Goal: Task Accomplishment & Management: Complete application form

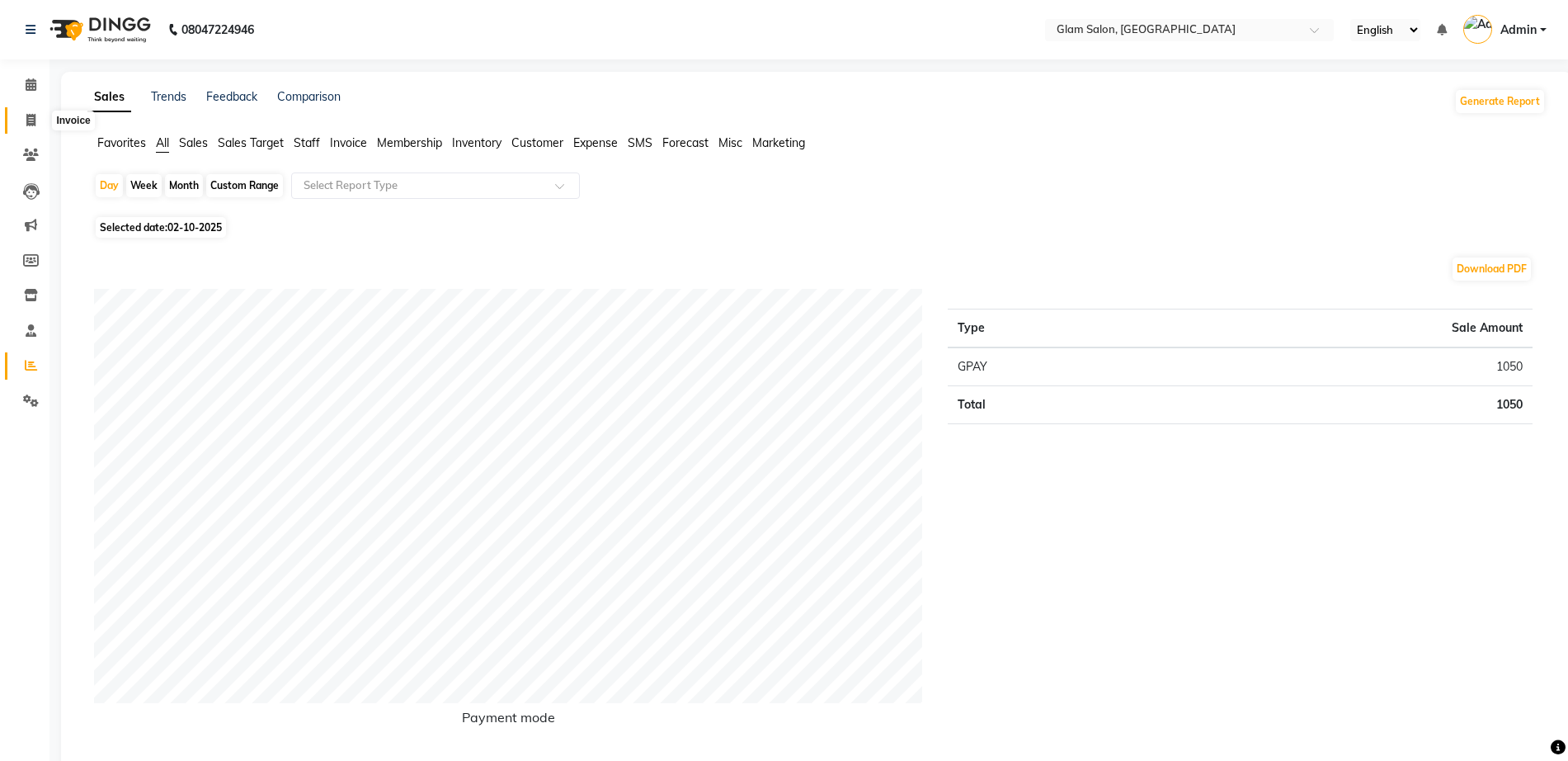
click at [24, 122] on span at bounding box center [30, 121] width 28 height 19
select select "service"
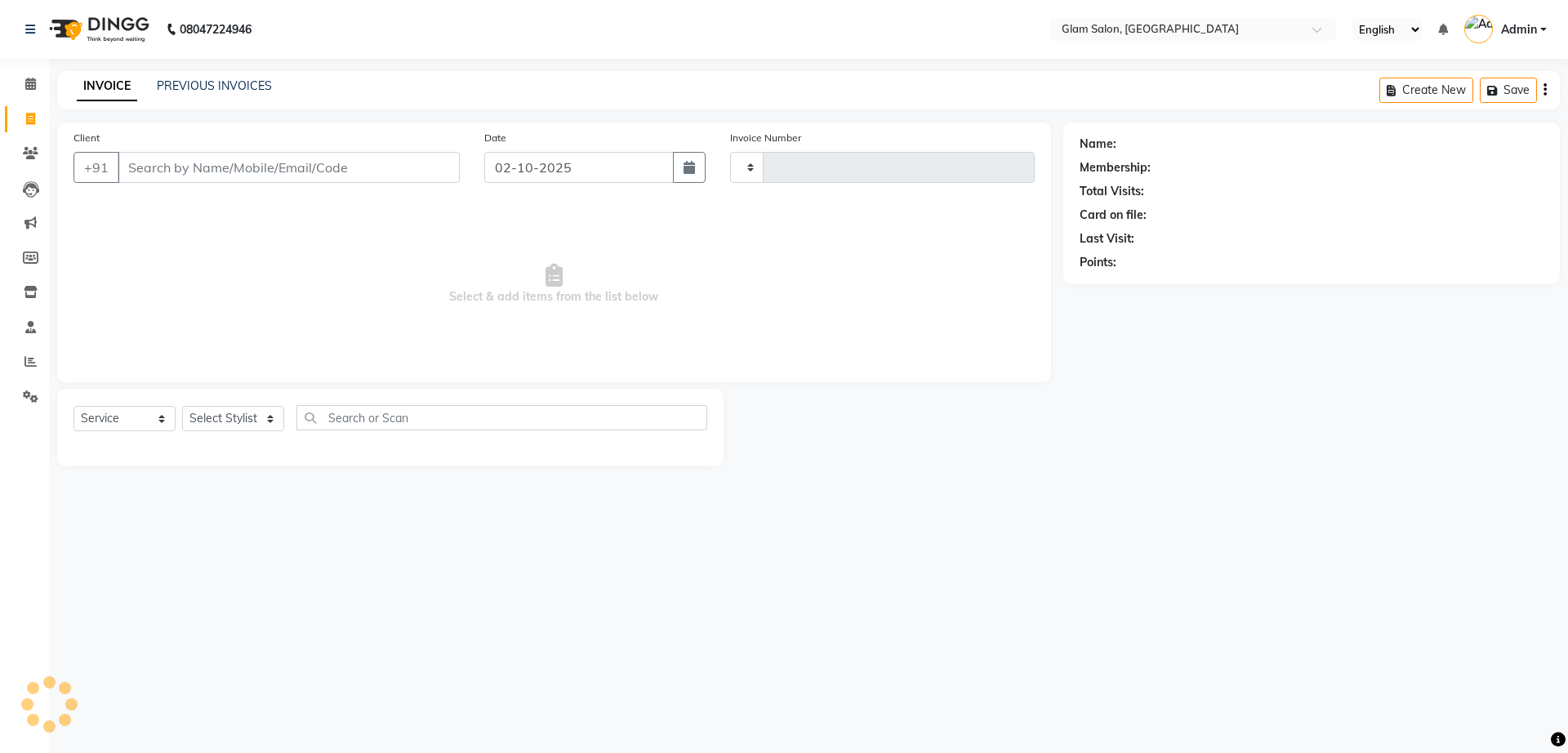
type input "1820"
select select "5447"
click at [241, 175] on input "Client" at bounding box center [288, 167] width 342 height 31
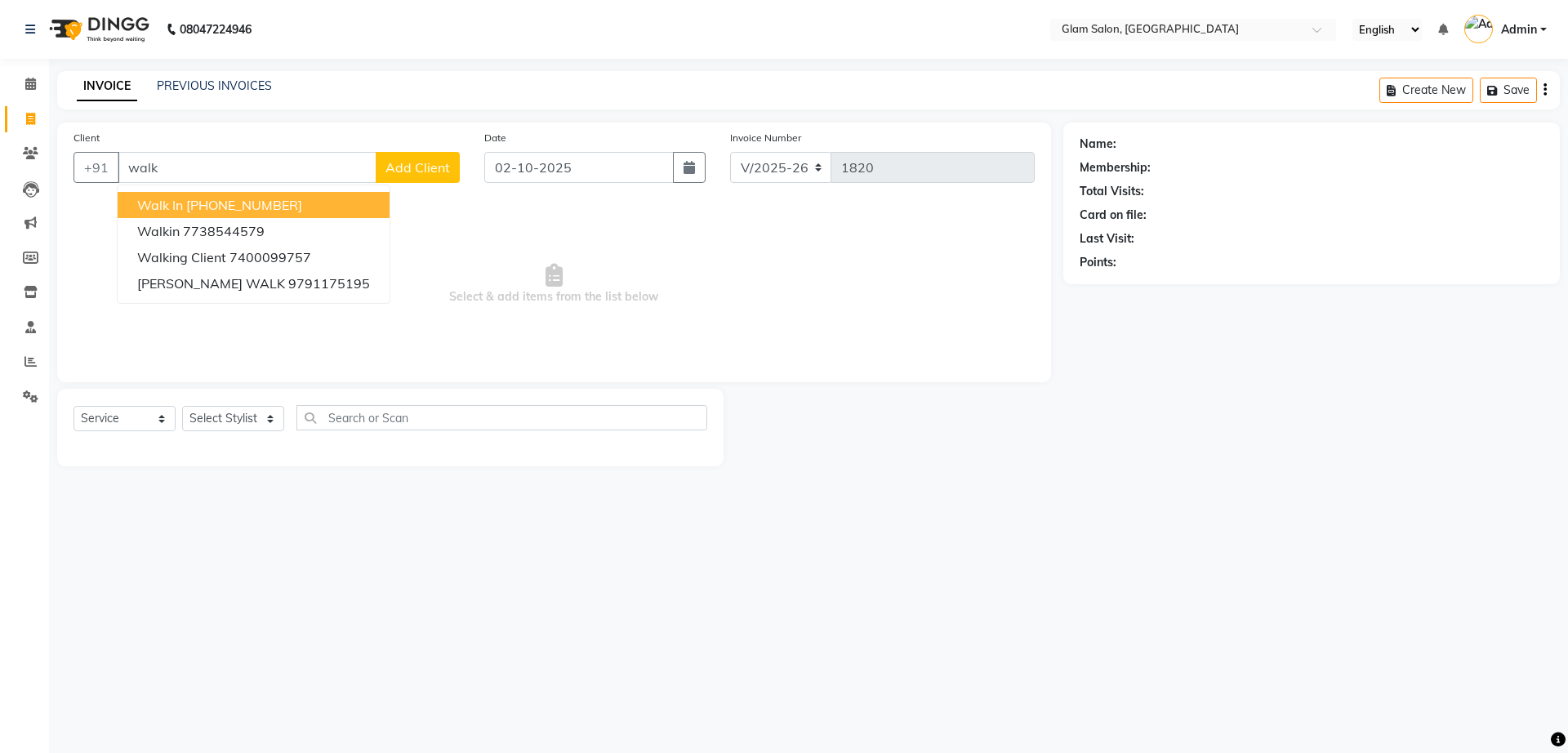
click at [238, 214] on button "Walk In [PHONE_NUMBER]" at bounding box center [253, 205] width 272 height 26
type input "12330000000"
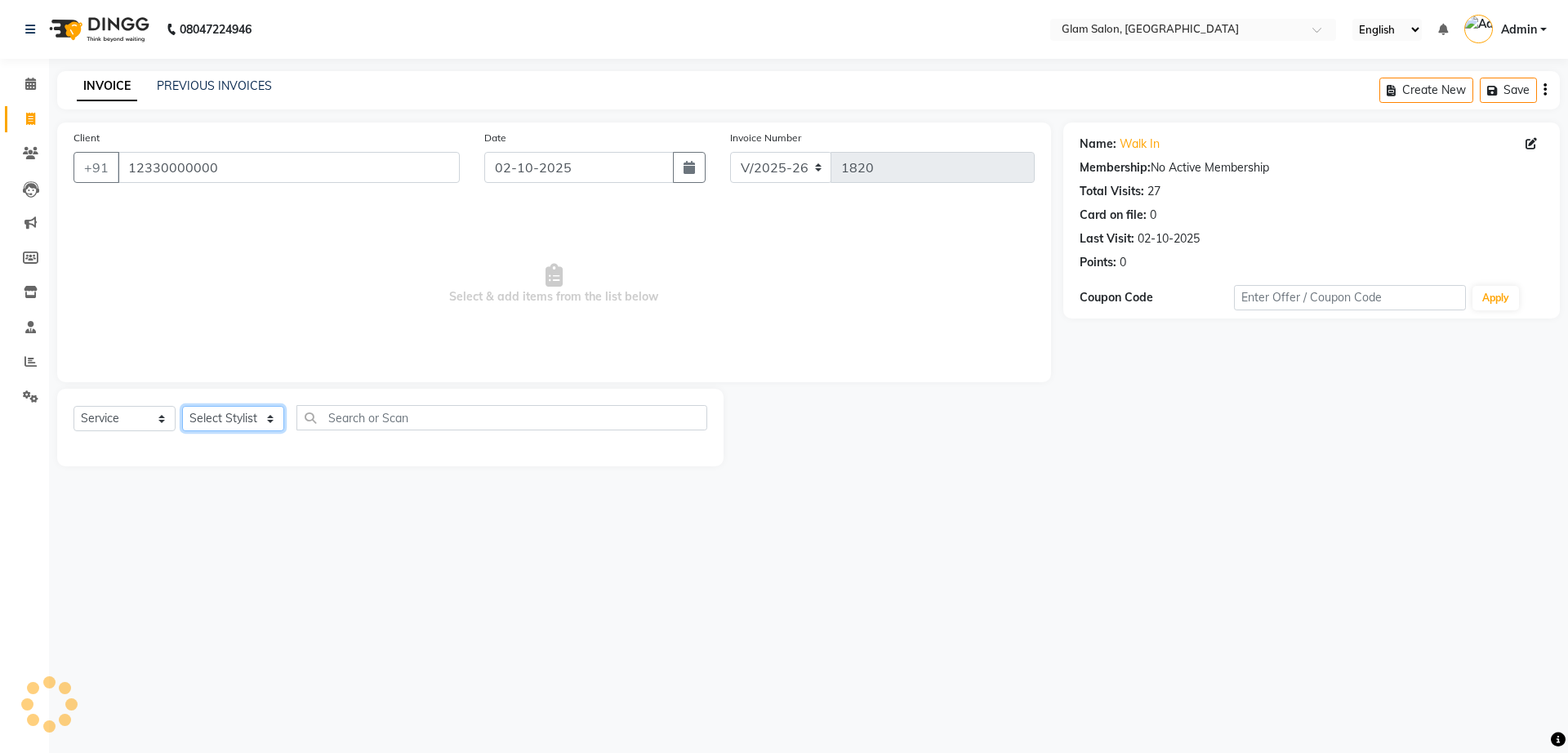
click at [252, 414] on select "Select Stylist Akshay [PERSON_NAME] [PERSON_NAME] [PERSON_NAME] [PERSON_NAME]" at bounding box center [233, 418] width 102 height 25
select select "36891"
click at [182, 406] on select "Select Stylist Akshay [PERSON_NAME] [PERSON_NAME] [PERSON_NAME] [PERSON_NAME]" at bounding box center [233, 418] width 102 height 25
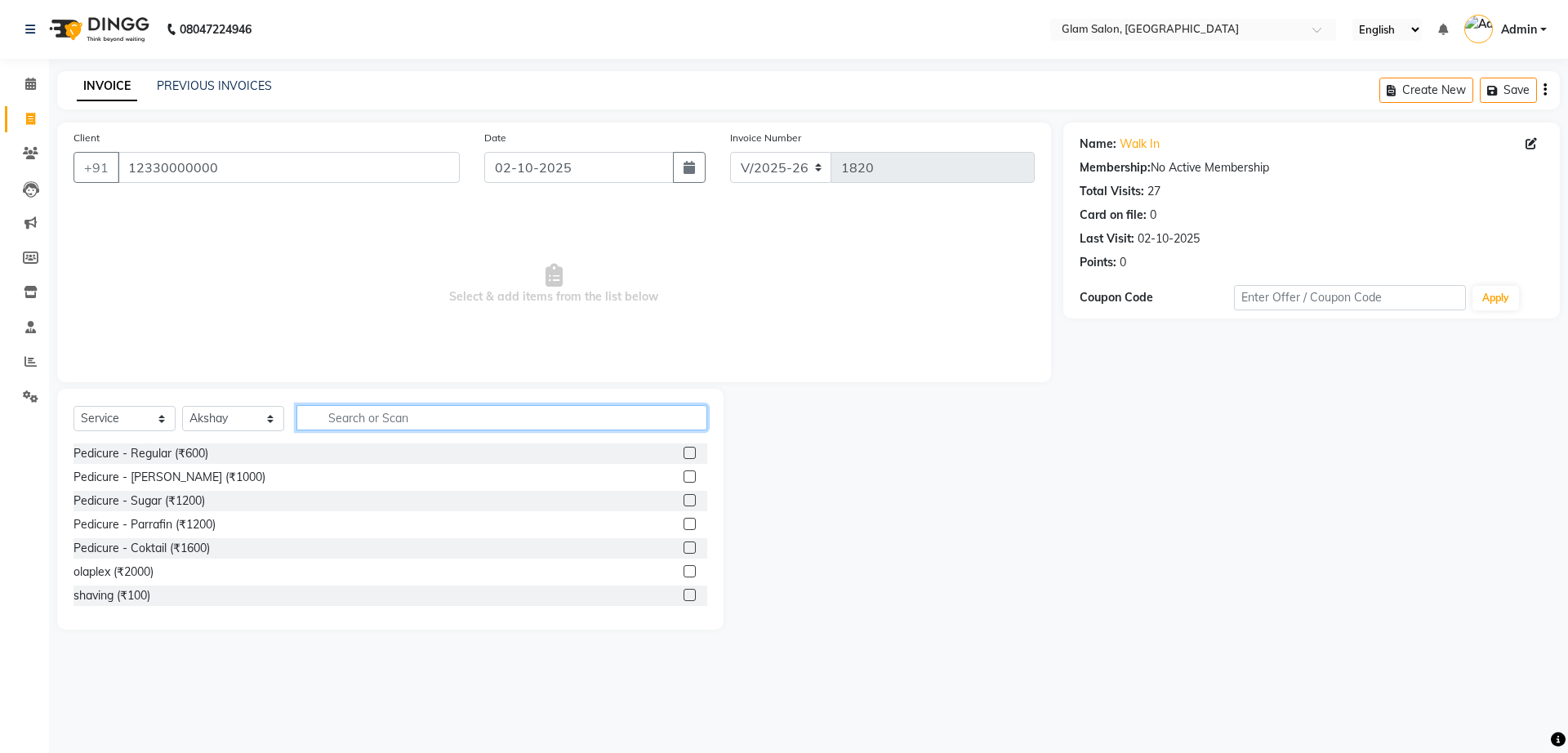
click at [401, 422] on input "text" at bounding box center [502, 417] width 411 height 25
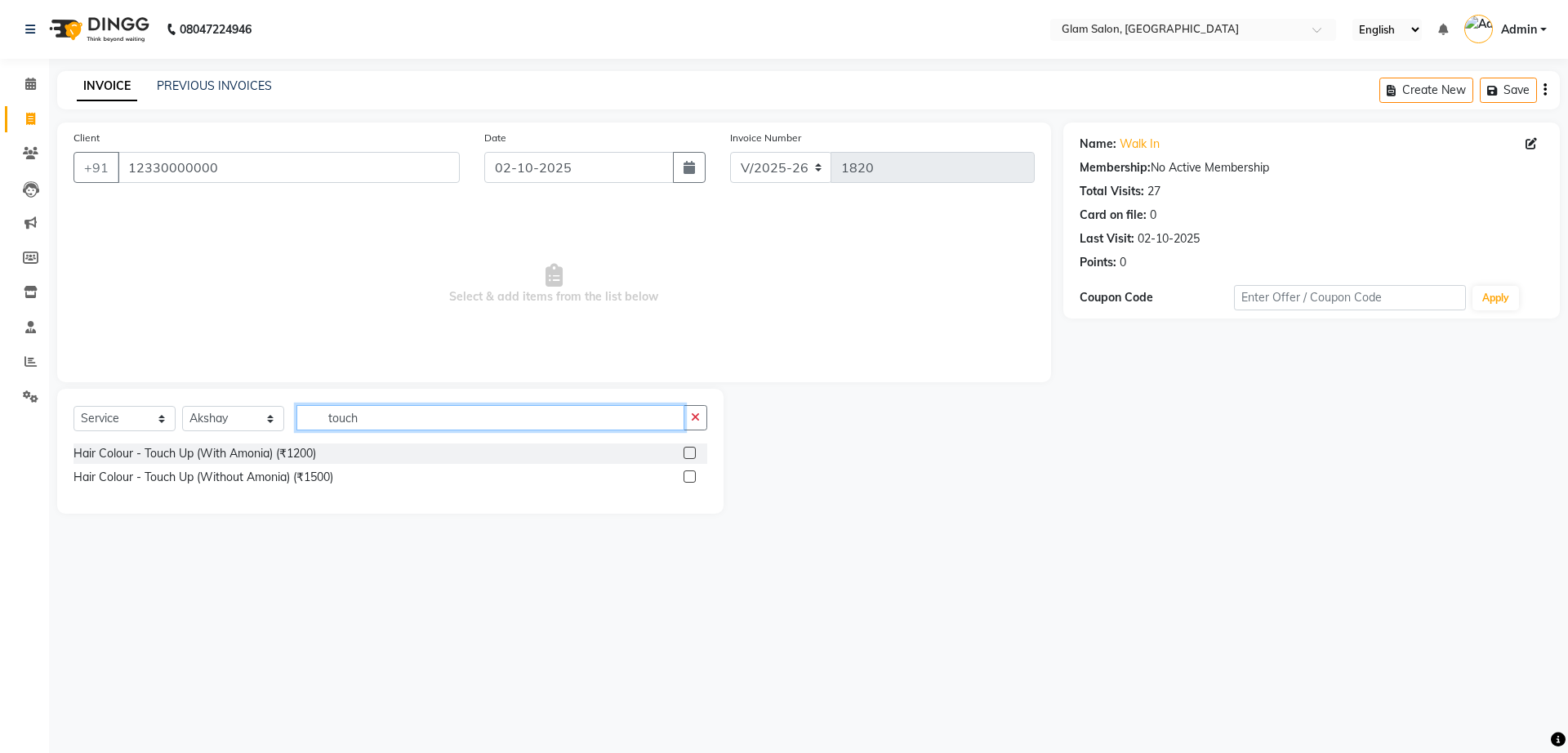
type input "touch"
click at [688, 453] on label at bounding box center [689, 452] width 12 height 12
click at [688, 453] on input "checkbox" at bounding box center [688, 453] width 10 height 10
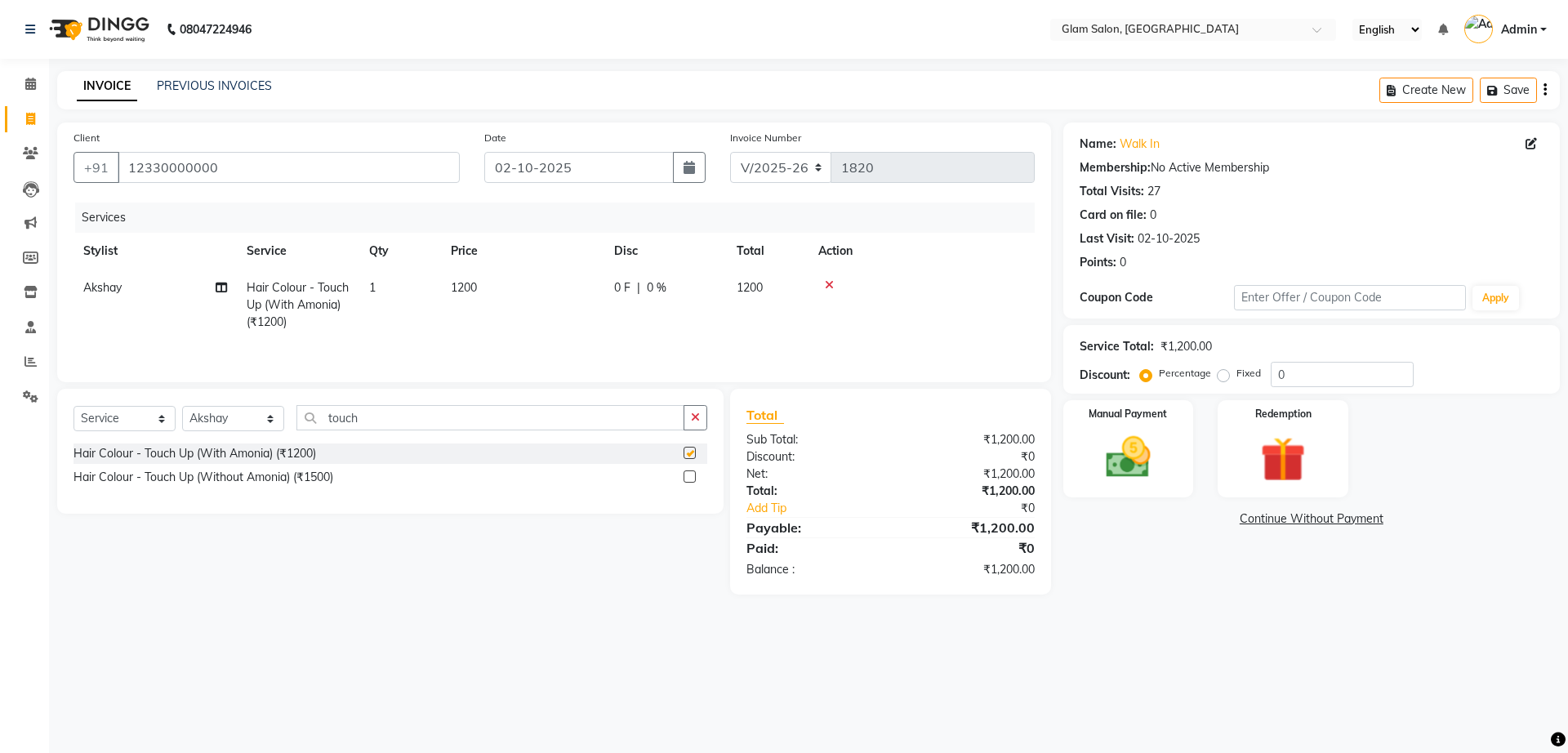
checkbox input "false"
click at [692, 422] on icon "button" at bounding box center [696, 417] width 9 height 11
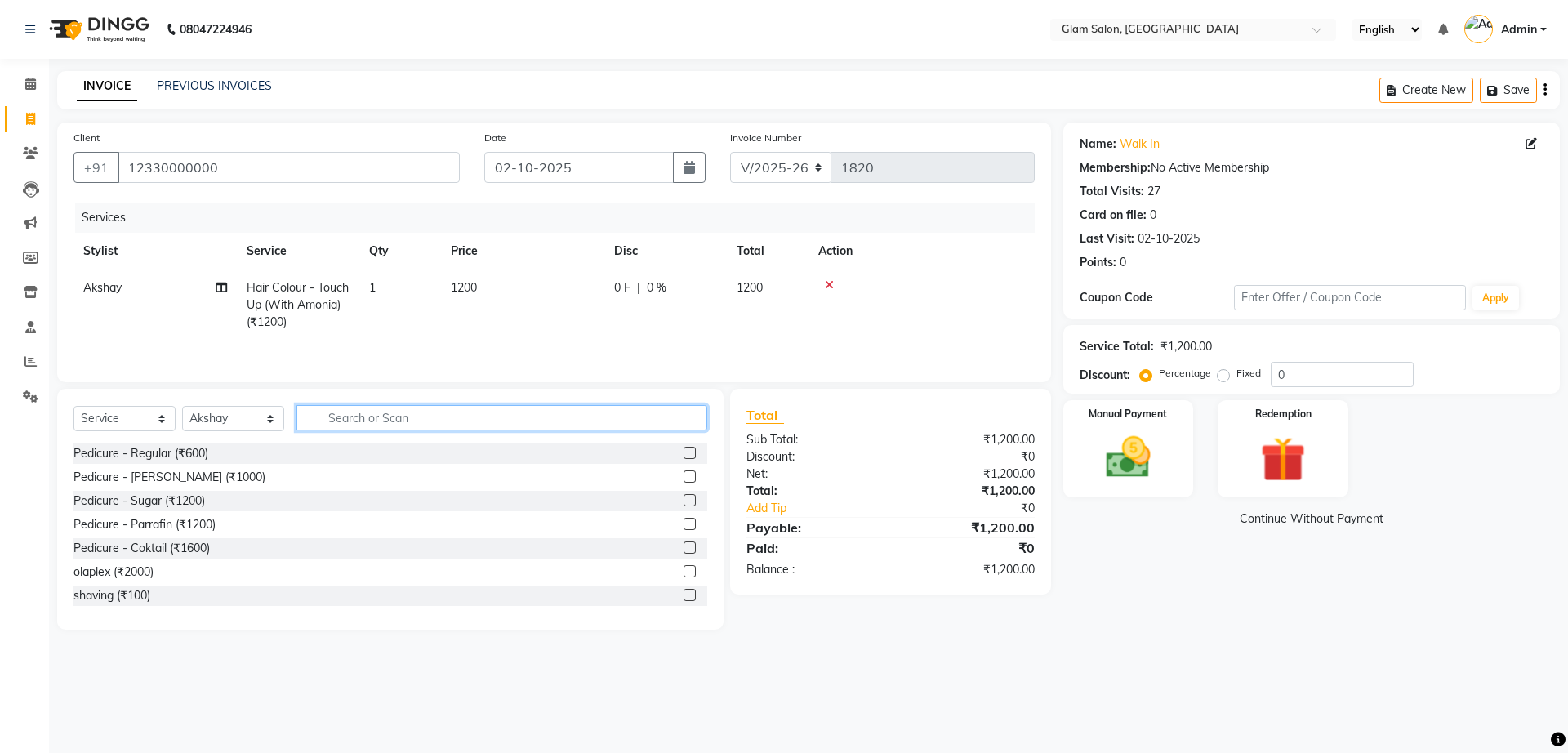
click at [325, 415] on input "text" at bounding box center [502, 417] width 411 height 25
click at [271, 424] on select "Select Stylist Akshay [PERSON_NAME] [PERSON_NAME] [PERSON_NAME] [PERSON_NAME]" at bounding box center [233, 418] width 102 height 25
select select "91624"
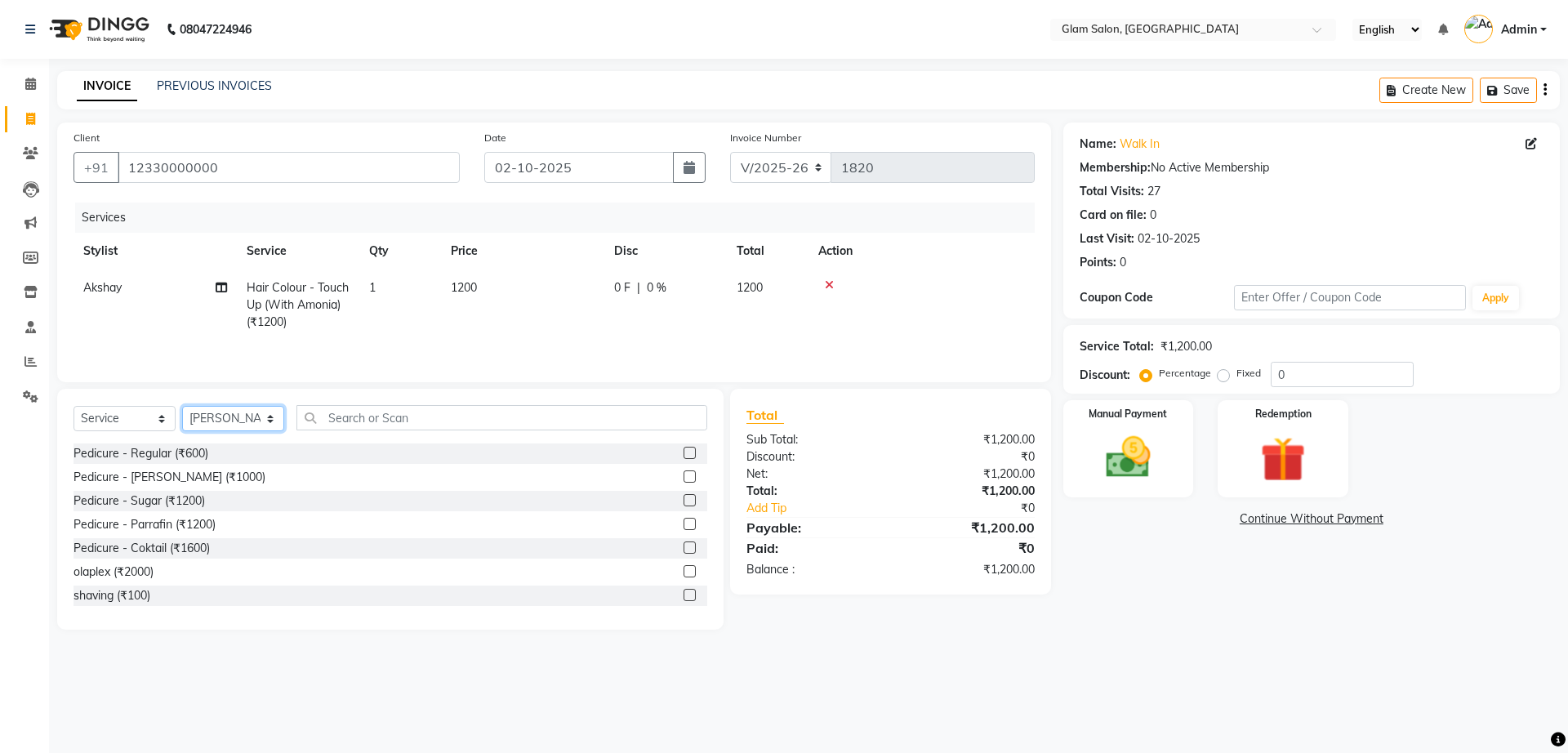
click at [182, 409] on select "Select Stylist Akshay [PERSON_NAME] [PERSON_NAME] [PERSON_NAME] [PERSON_NAME]" at bounding box center [233, 418] width 102 height 25
click at [476, 420] on input "text" at bounding box center [502, 417] width 411 height 25
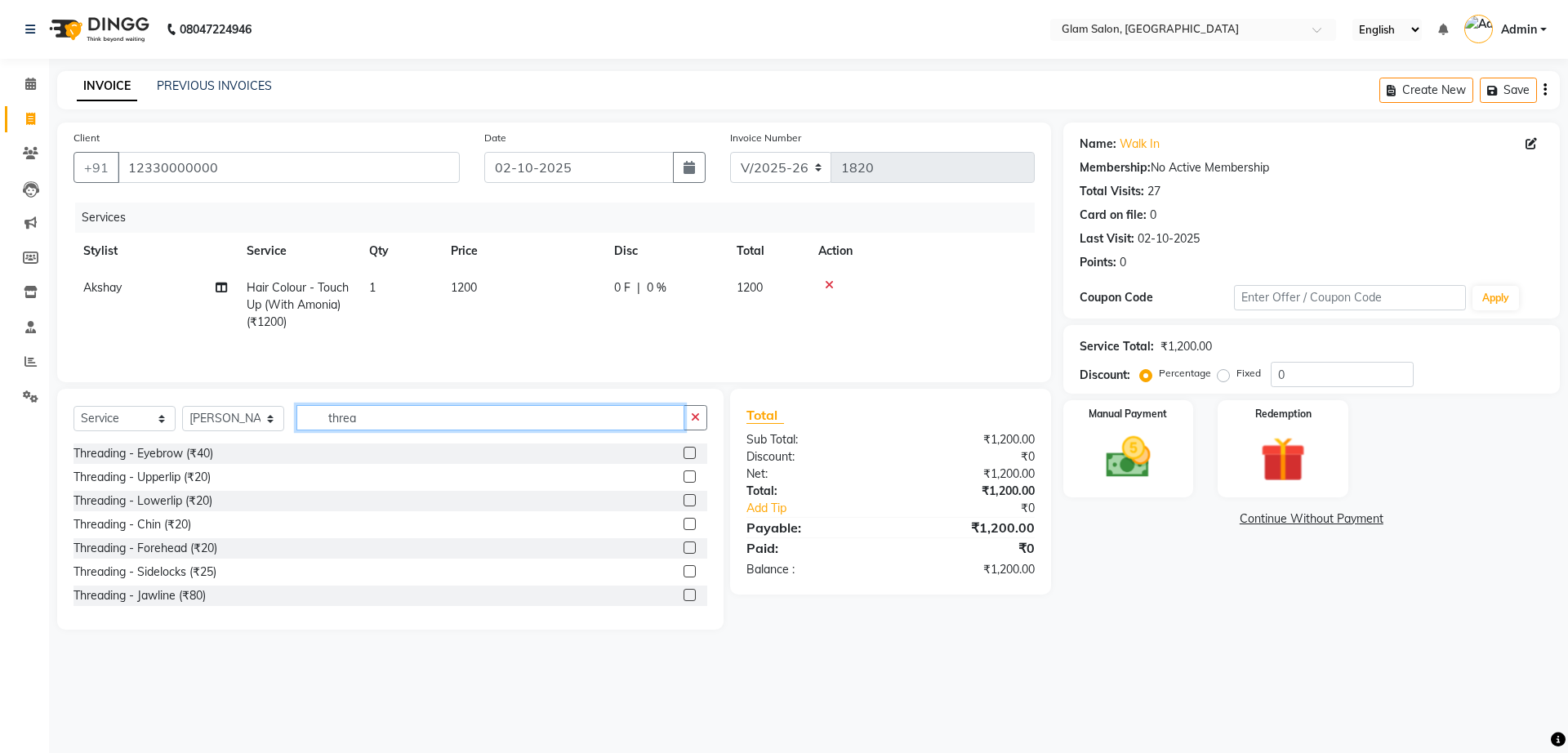
type input "threa"
click at [684, 459] on label at bounding box center [689, 452] width 12 height 12
click at [684, 459] on input "checkbox" at bounding box center [688, 453] width 10 height 10
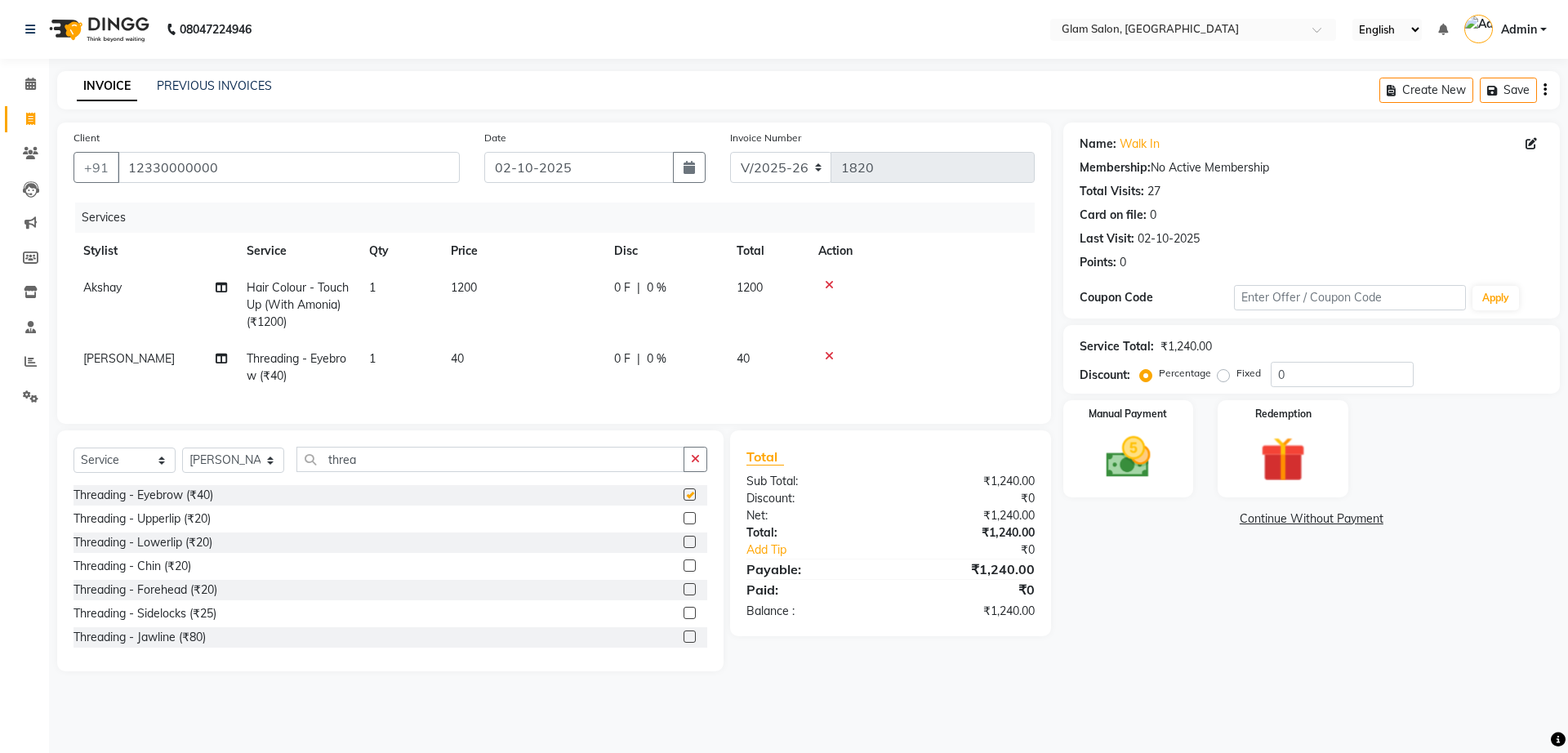
checkbox input "false"
click at [684, 524] on label at bounding box center [689, 518] width 12 height 12
click at [684, 524] on input "checkbox" at bounding box center [688, 519] width 10 height 10
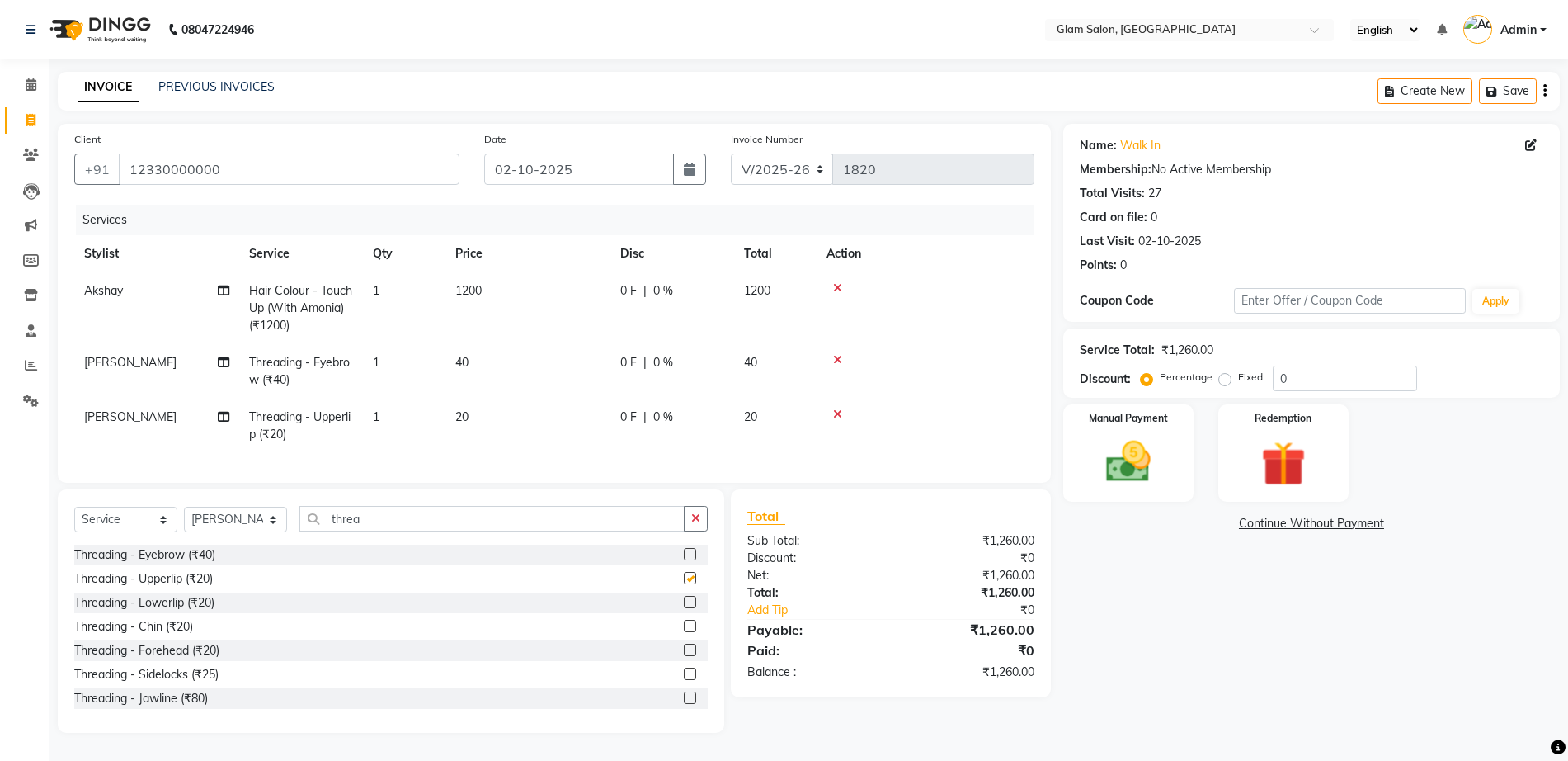
checkbox input "false"
click at [465, 364] on span "40" at bounding box center [462, 362] width 13 height 15
select select "91624"
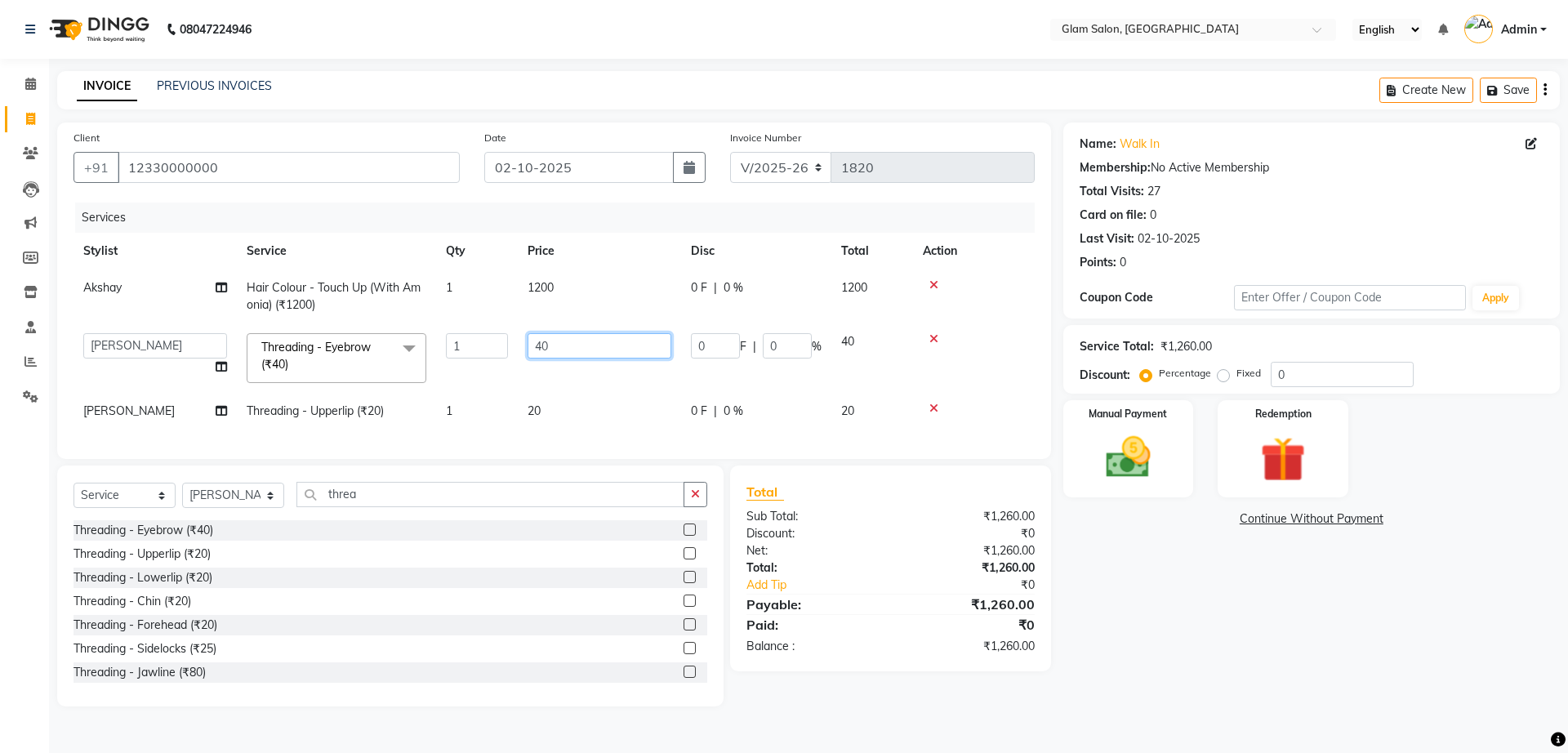
click at [554, 346] on input "40" at bounding box center [599, 345] width 143 height 25
type input "4"
type input "50"
click at [546, 399] on td "20" at bounding box center [599, 411] width 163 height 37
select select "91624"
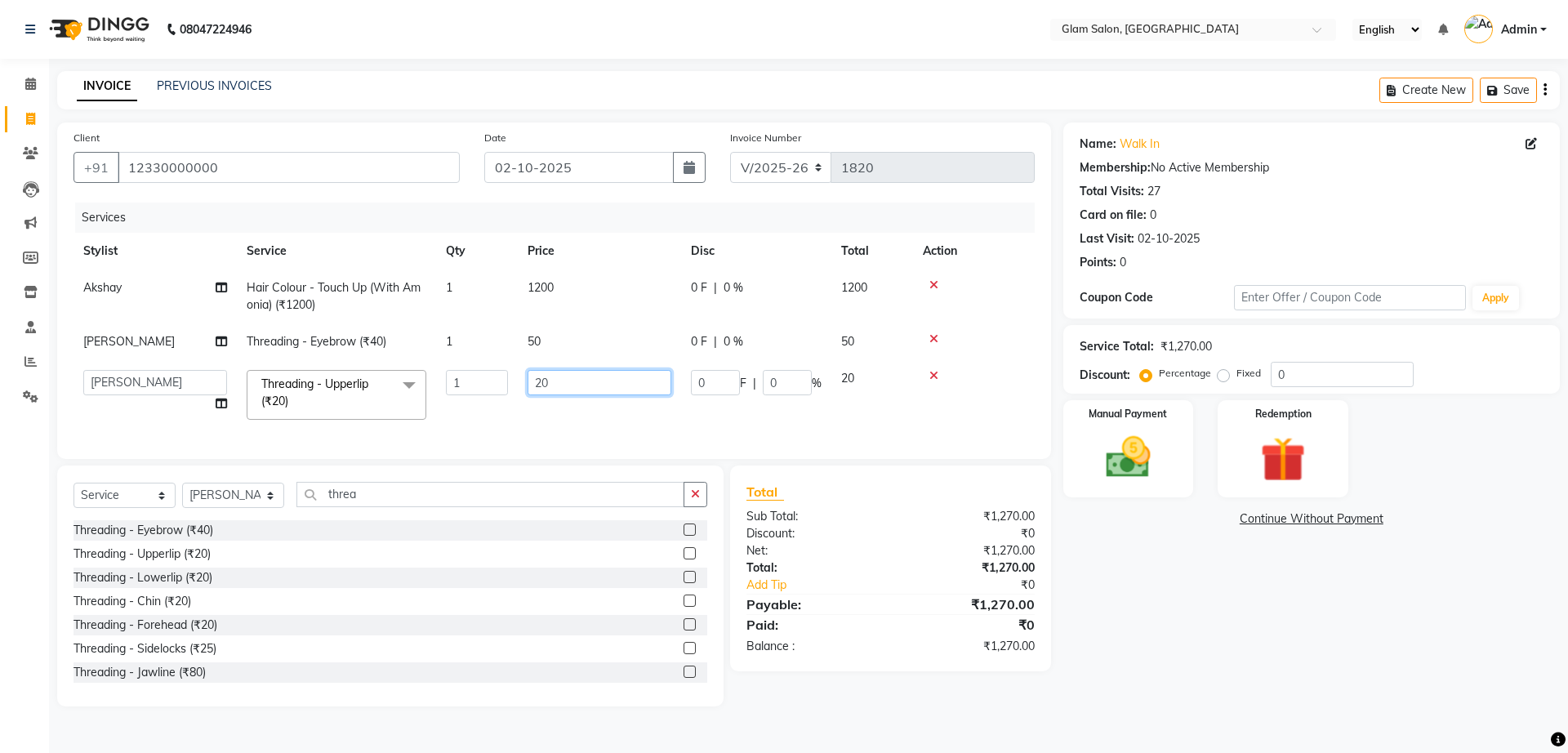
click at [565, 387] on input "20" at bounding box center [599, 382] width 143 height 25
type input "2"
type input "30"
click at [635, 218] on div "Services" at bounding box center [561, 218] width 972 height 30
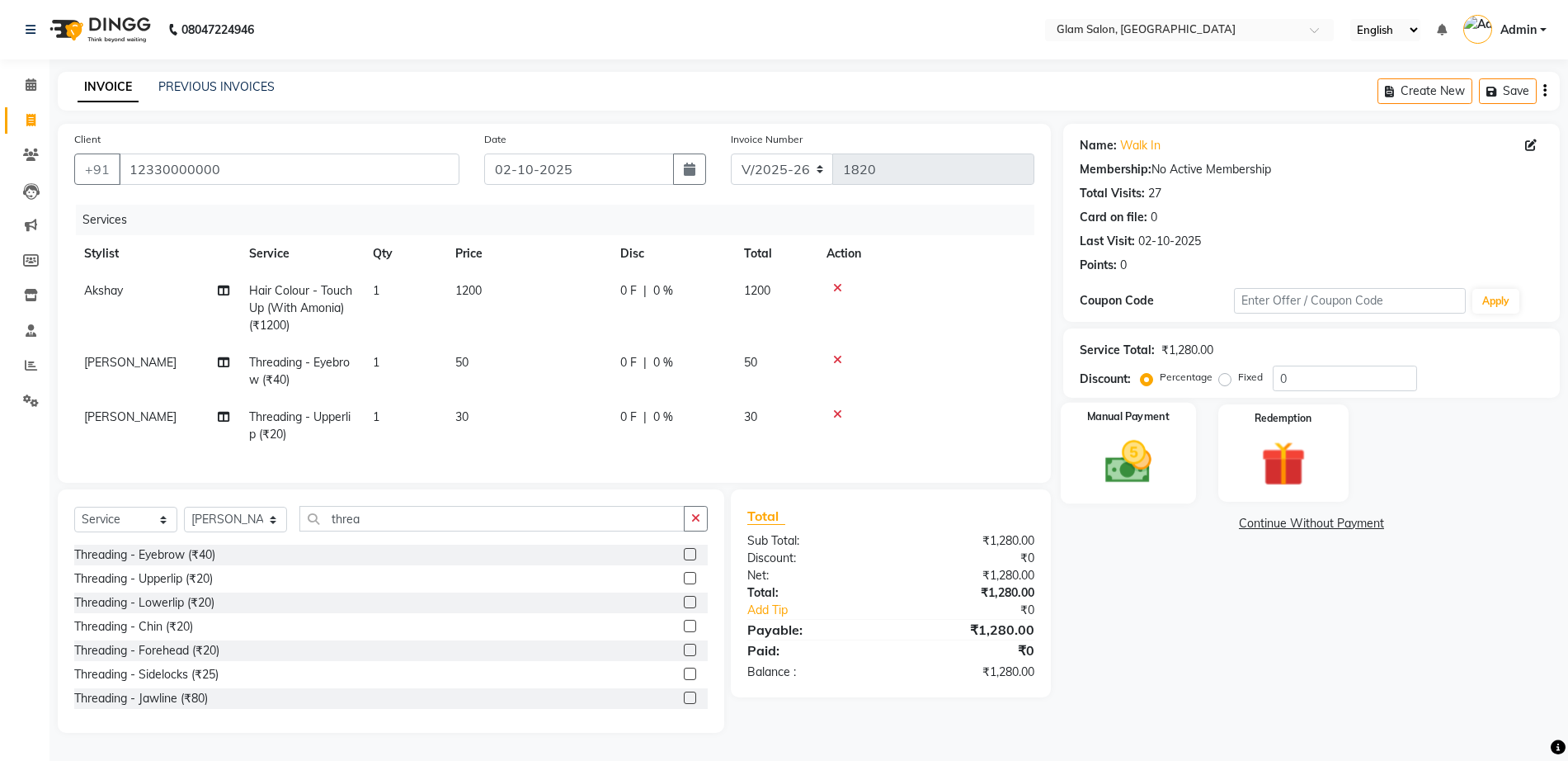
click at [1126, 452] on img at bounding box center [1128, 462] width 76 height 54
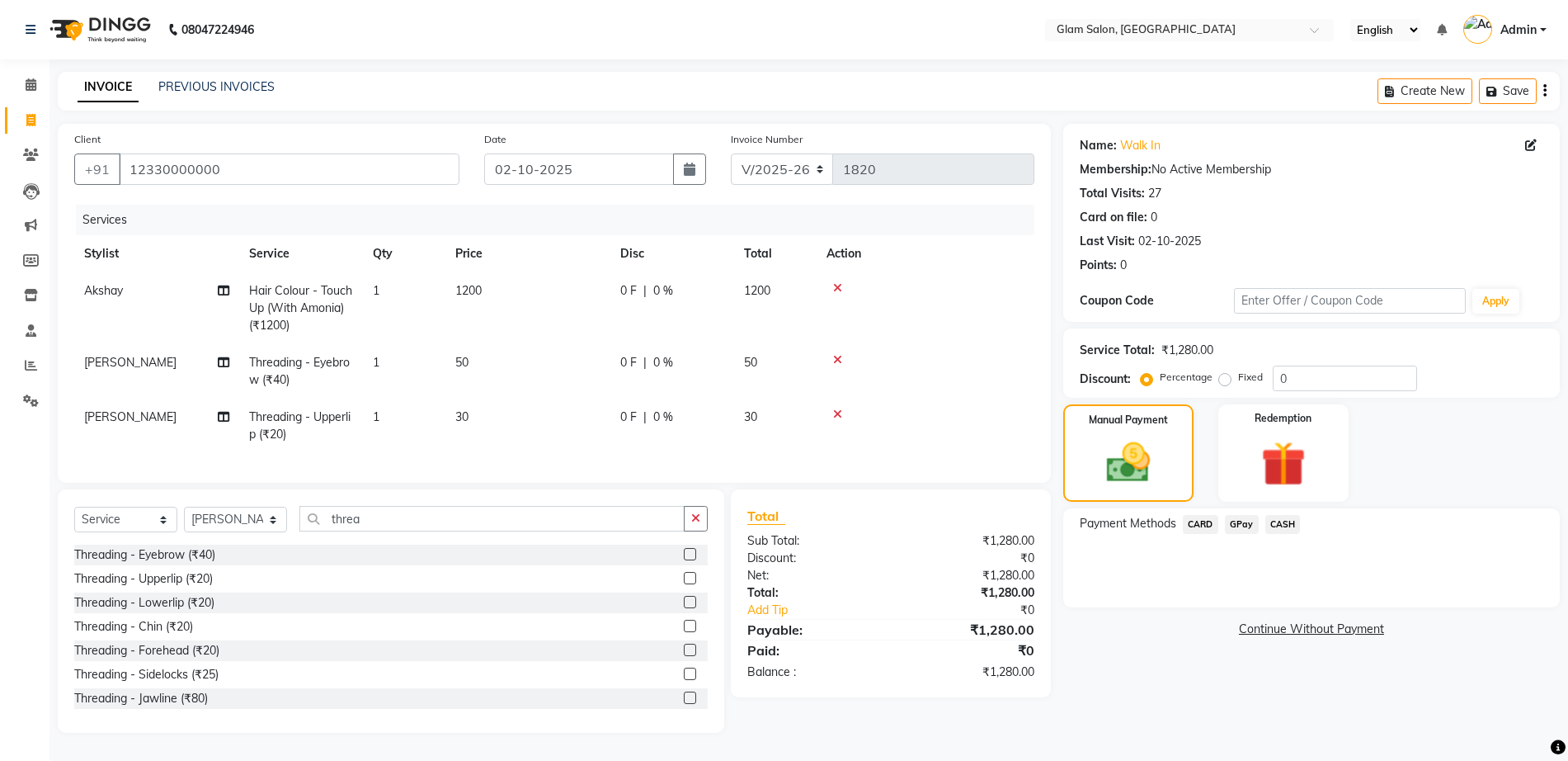
click at [1242, 520] on span "GPay" at bounding box center [1242, 524] width 34 height 19
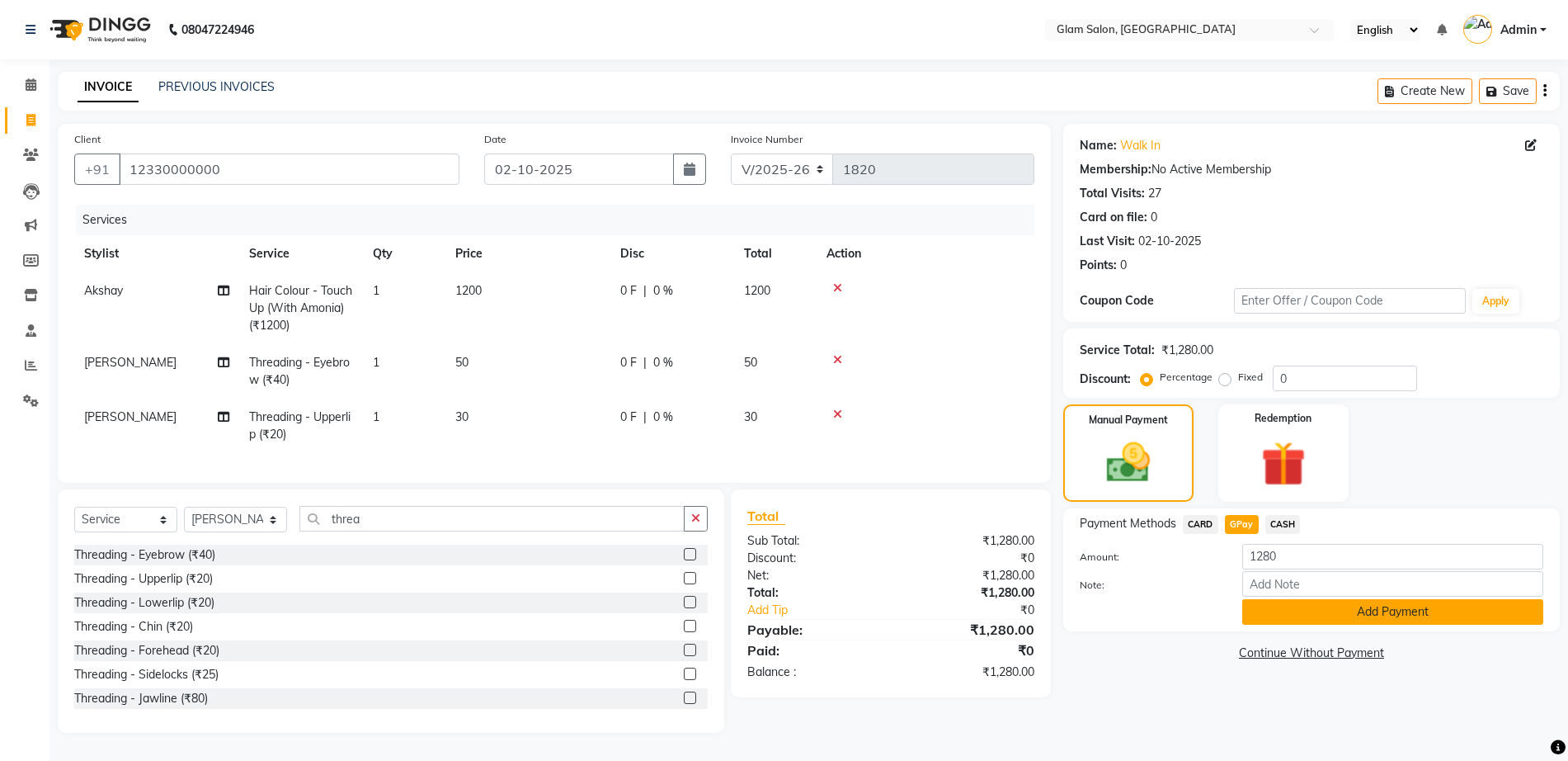
click at [1274, 606] on button "Add Payment" at bounding box center [1393, 611] width 301 height 26
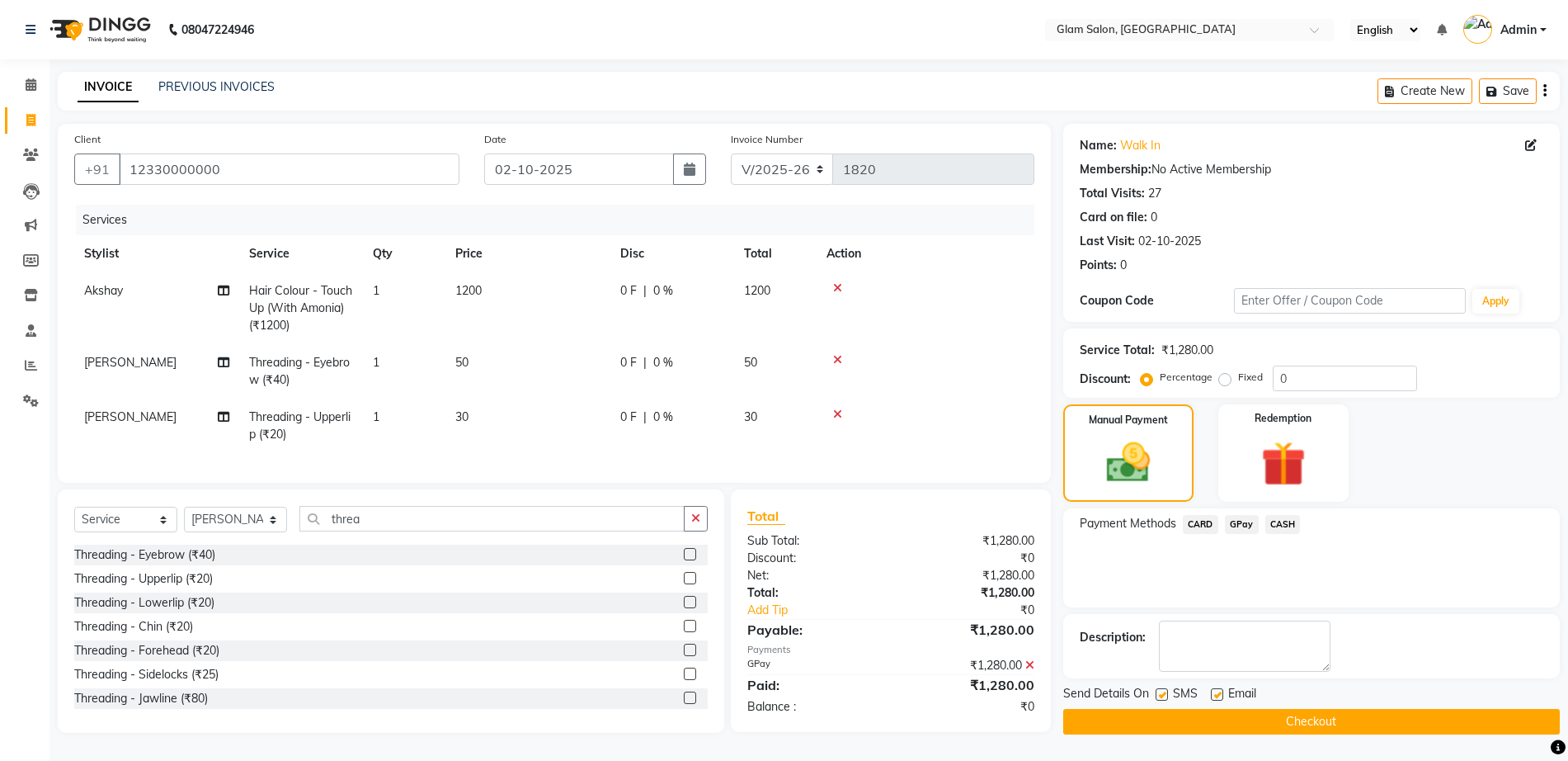
click at [1161, 695] on label at bounding box center [1162, 694] width 12 height 12
click at [1161, 695] on input "checkbox" at bounding box center [1161, 695] width 10 height 10
checkbox input "false"
click at [1212, 691] on label at bounding box center [1217, 694] width 12 height 12
click at [1212, 691] on input "checkbox" at bounding box center [1216, 695] width 10 height 10
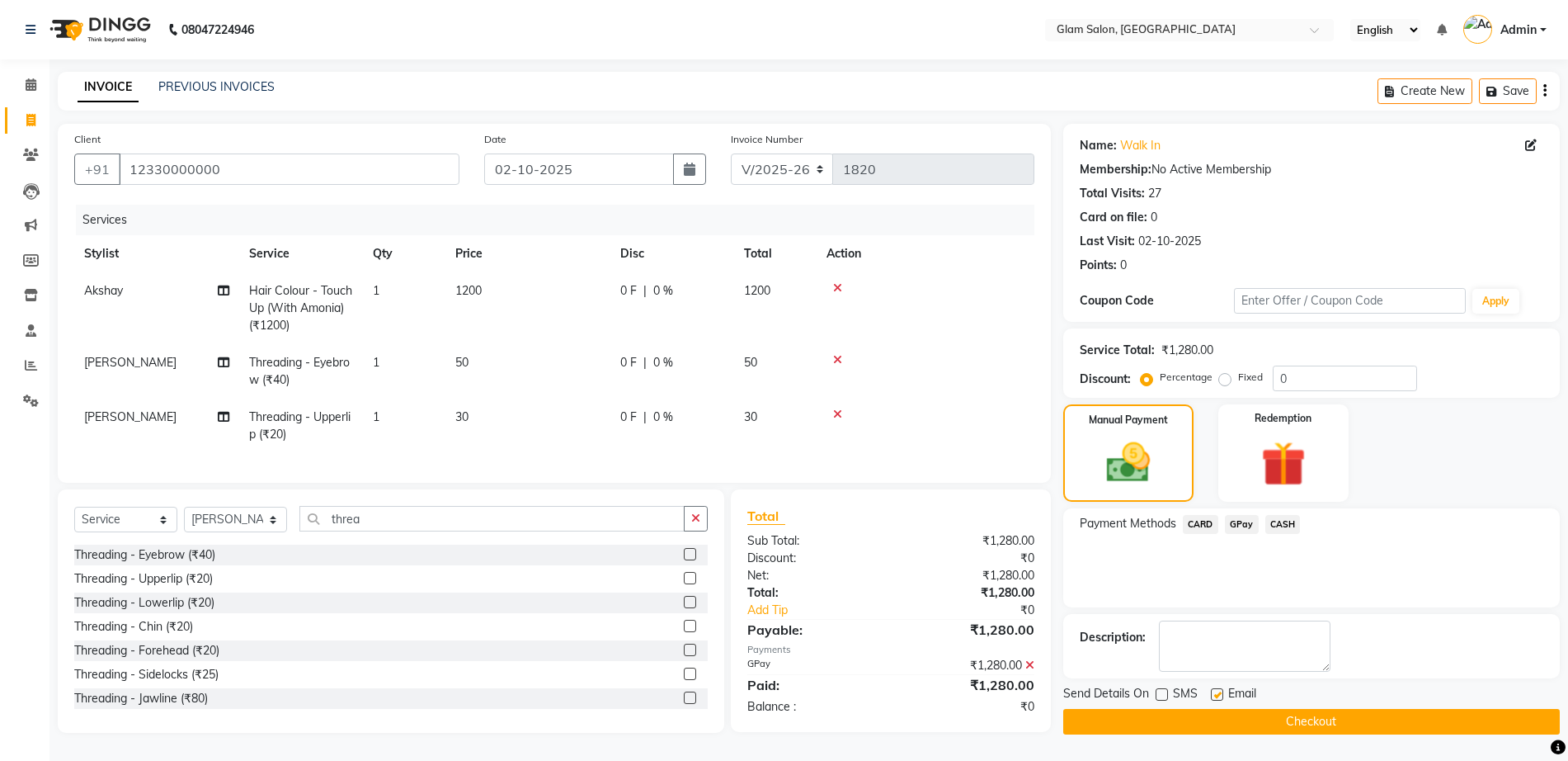
checkbox input "false"
click at [1260, 723] on button "Checkout" at bounding box center [1311, 721] width 496 height 26
